Goal: Task Accomplishment & Management: Manage account settings

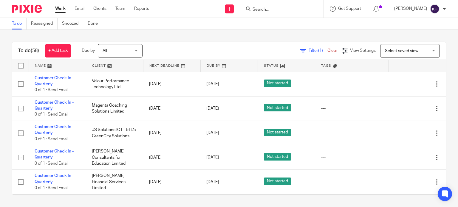
click at [206, 36] on div "To do (58) + Add task Due by All All [DATE] [DATE] This week Next week This mon…" at bounding box center [229, 118] width 458 height 177
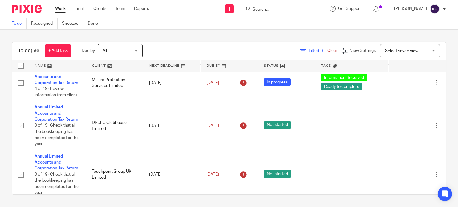
scroll to position [1449, 0]
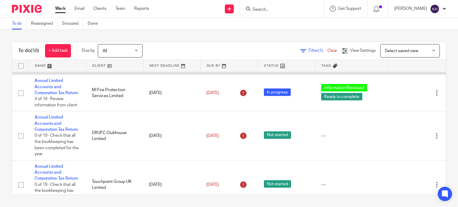
click at [48, 52] on link "Annual Limited Accounts and Corporation Tax Return" at bounding box center [57, 44] width 44 height 16
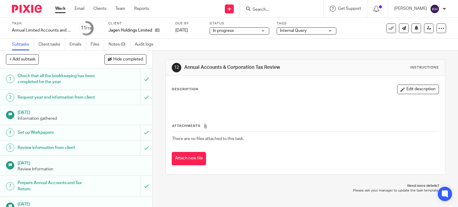
click at [307, 31] on span "Internal Query" at bounding box center [302, 31] width 45 height 6
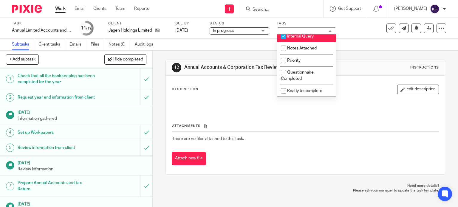
scroll to position [89, 0]
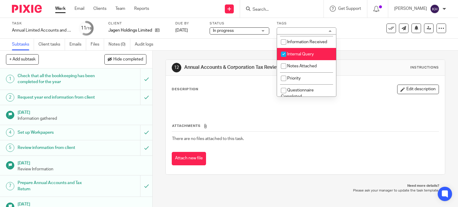
click at [310, 54] on span "Internal Query" at bounding box center [300, 54] width 27 height 4
checkbox input "false"
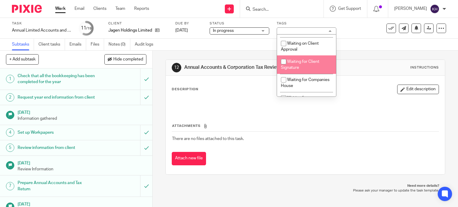
scroll to position [186, 0]
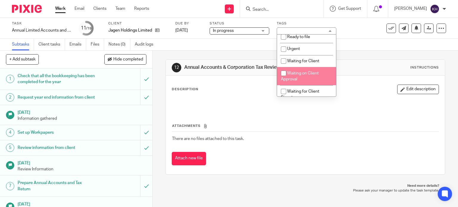
click at [310, 78] on li "Waiting on Client Approval" at bounding box center [306, 76] width 59 height 18
checkbox input "true"
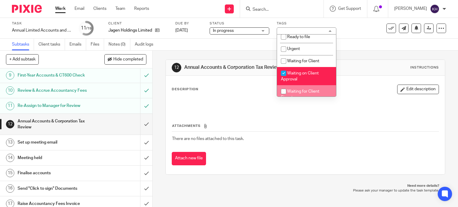
scroll to position [179, 0]
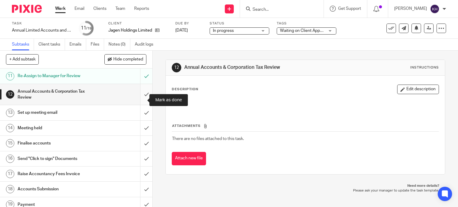
click at [143, 101] on input "submit" at bounding box center [76, 94] width 152 height 21
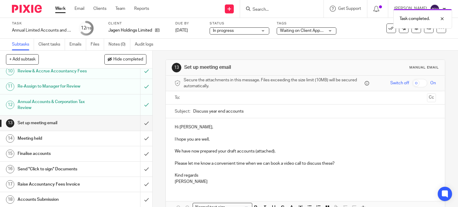
scroll to position [179, 0]
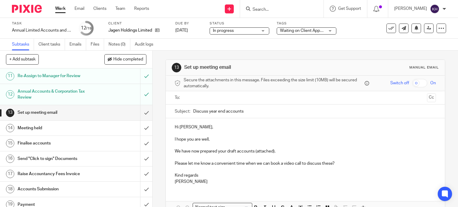
click at [216, 99] on input "text" at bounding box center [305, 98] width 239 height 7
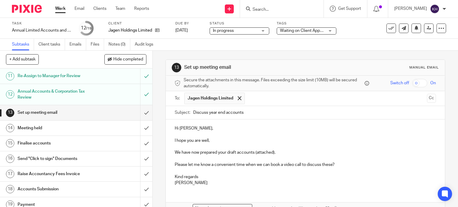
click at [231, 132] on p at bounding box center [306, 135] width 262 height 6
drag, startPoint x: 209, startPoint y: 112, endPoint x: 149, endPoint y: 114, distance: 59.4
click at [149, 114] on div "+ Add subtask Hide completed Cancel + Add 1 Check that all the bookkeeping has …" at bounding box center [229, 129] width 458 height 157
type input "Year end accounts"
click at [290, 138] on p "I hope you are well," at bounding box center [306, 141] width 262 height 6
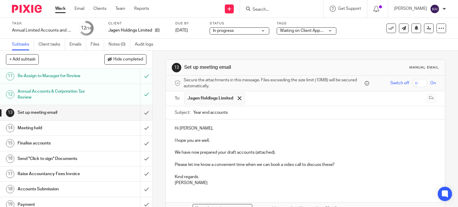
click at [231, 135] on p at bounding box center [306, 135] width 262 height 6
click at [235, 140] on p "I hope you are well," at bounding box center [306, 141] width 262 height 6
click at [313, 30] on span "Waiting on Client Approval" at bounding box center [304, 31] width 49 height 4
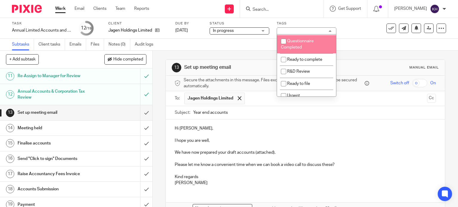
scroll to position [149, 0]
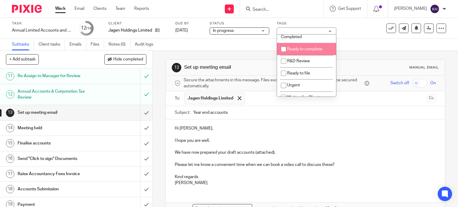
click at [313, 50] on span "Ready to complete" at bounding box center [304, 49] width 35 height 4
checkbox input "true"
click at [399, 130] on p "Hi [PERSON_NAME]," at bounding box center [306, 129] width 262 height 6
